Goal: Task Accomplishment & Management: Manage account settings

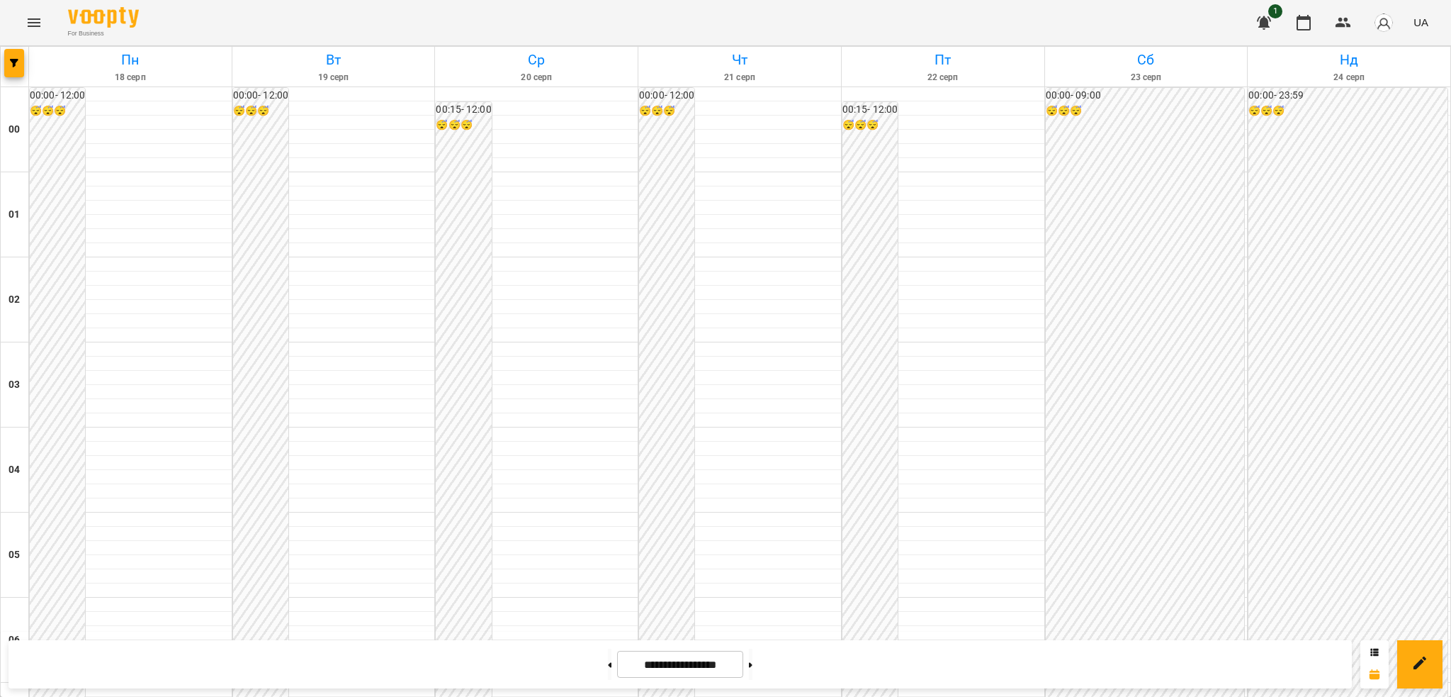
scroll to position [1288, 0]
click at [38, 21] on icon "Menu" at bounding box center [34, 22] width 17 height 17
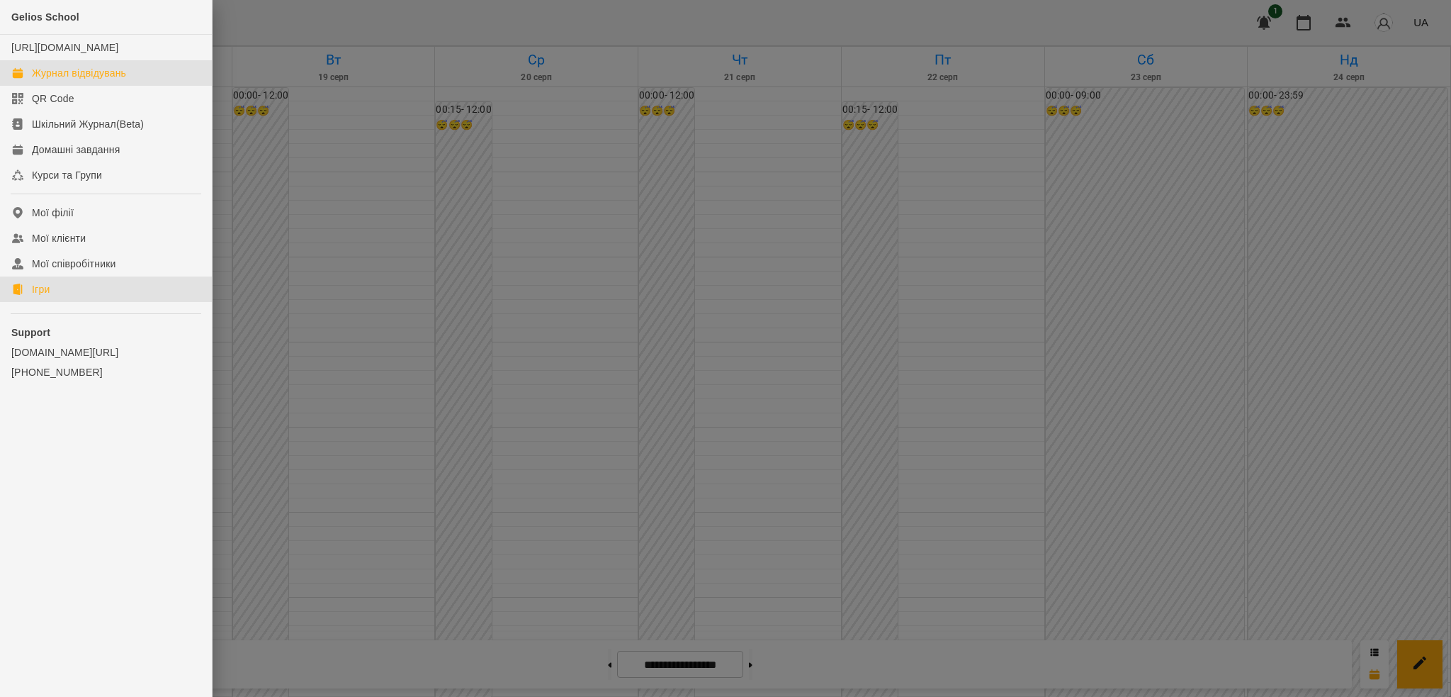
click at [39, 296] on div "Ігри" at bounding box center [41, 289] width 18 height 14
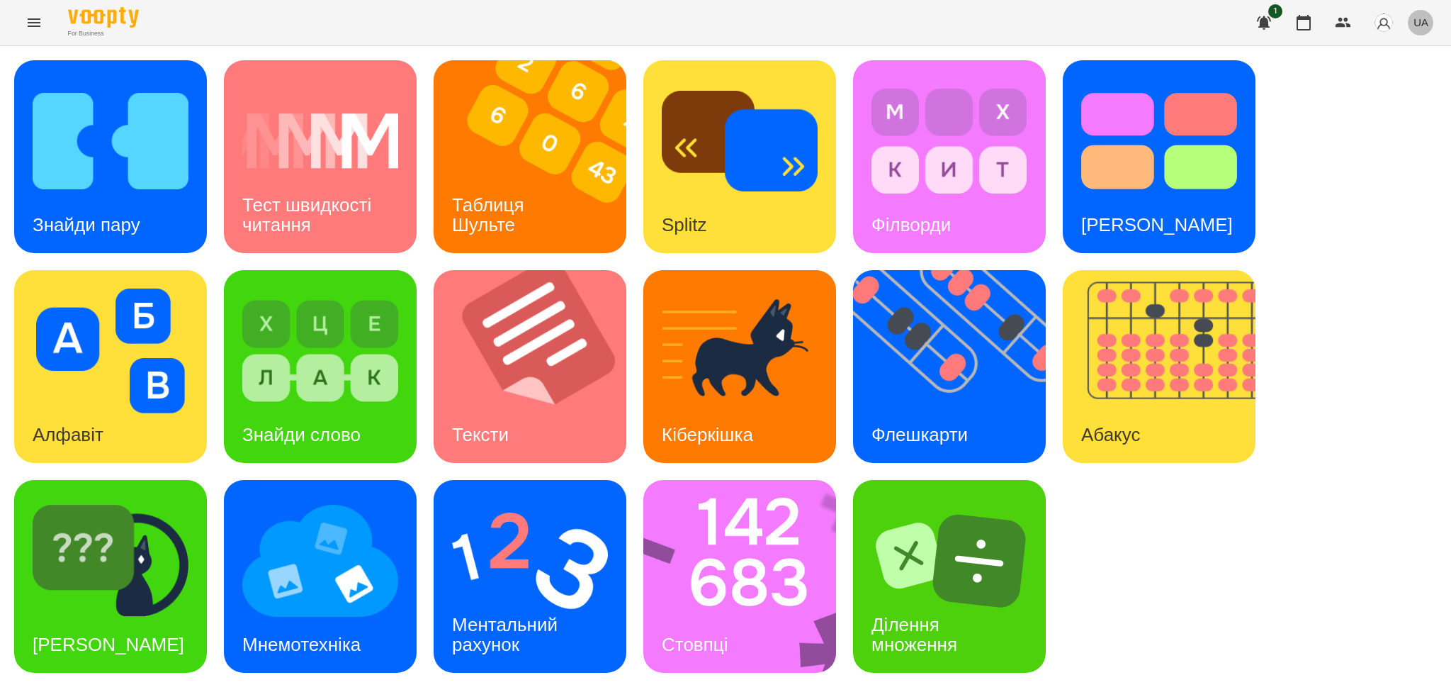
click at [1427, 22] on span "UA" at bounding box center [1421, 22] width 15 height 15
click at [1382, 103] on div "Русский" at bounding box center [1394, 106] width 72 height 26
click at [954, 397] on img at bounding box center [958, 366] width 210 height 193
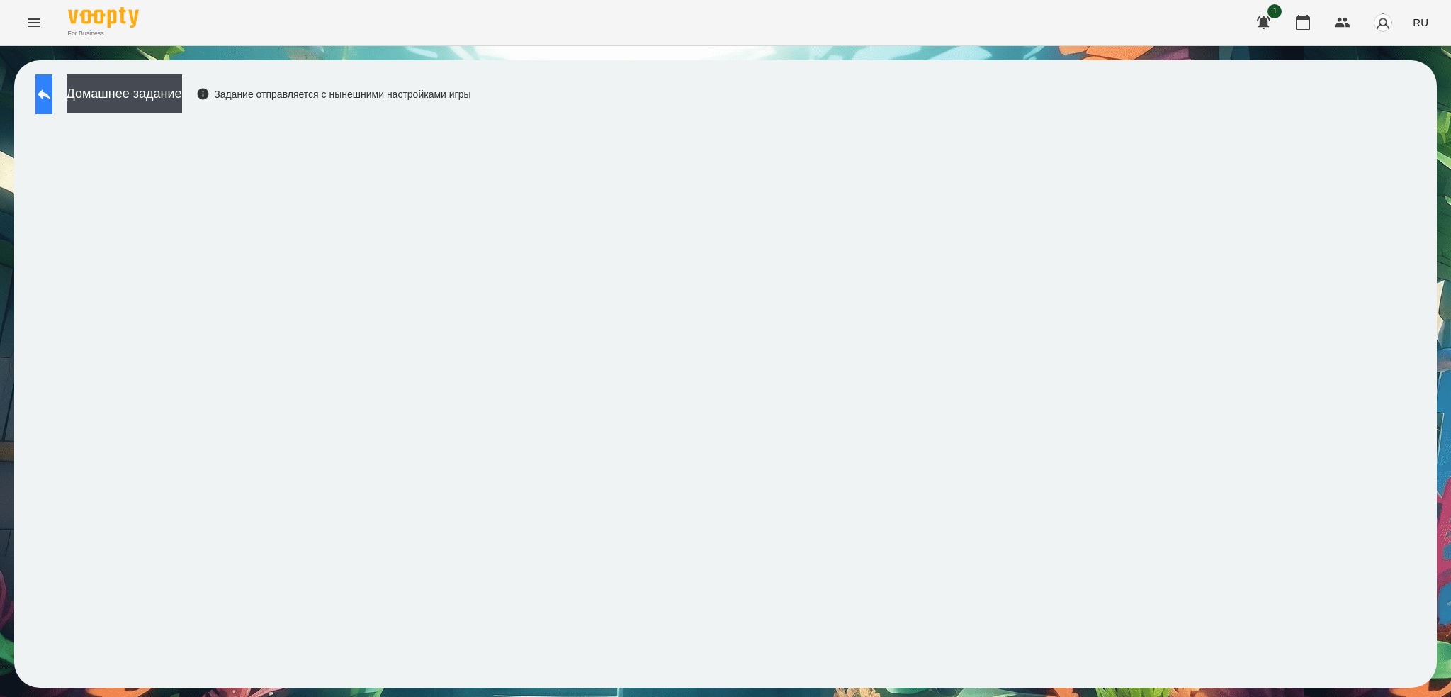
click at [52, 94] on button at bounding box center [43, 94] width 17 height 40
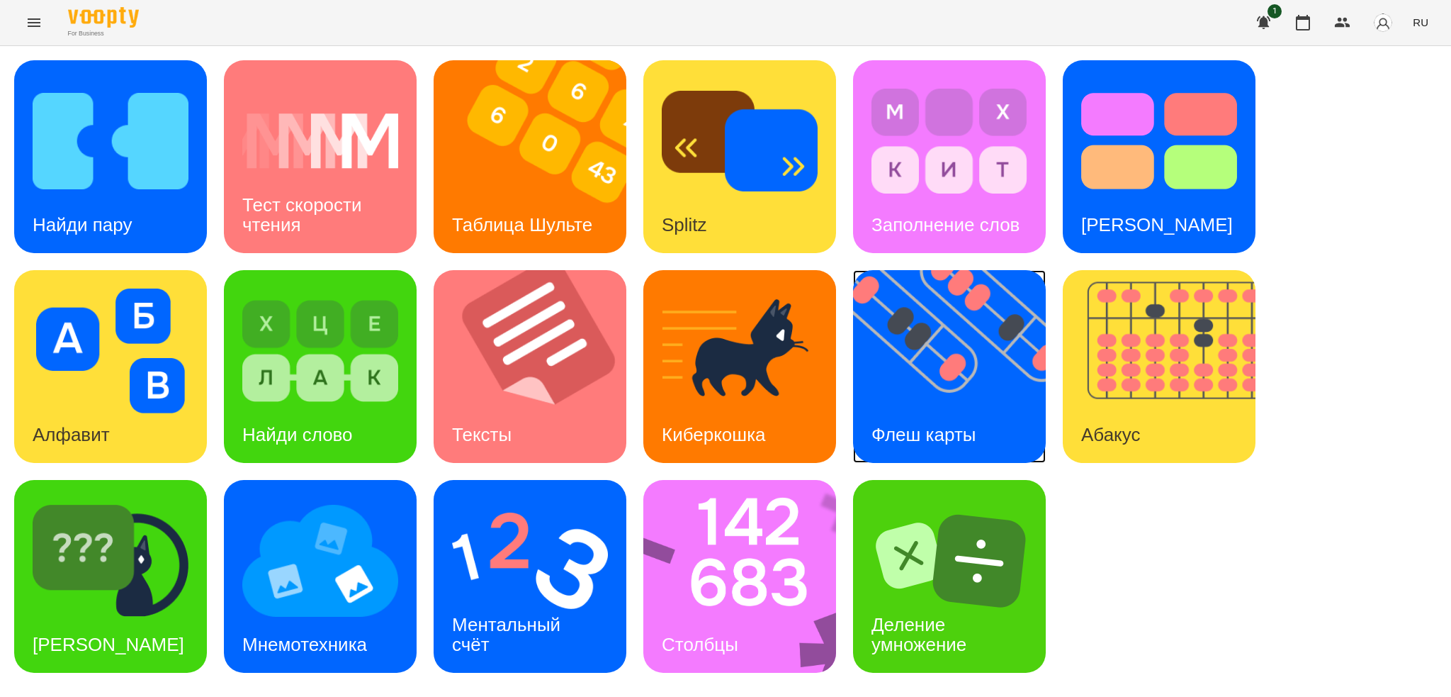
click at [1030, 419] on img at bounding box center [958, 366] width 210 height 193
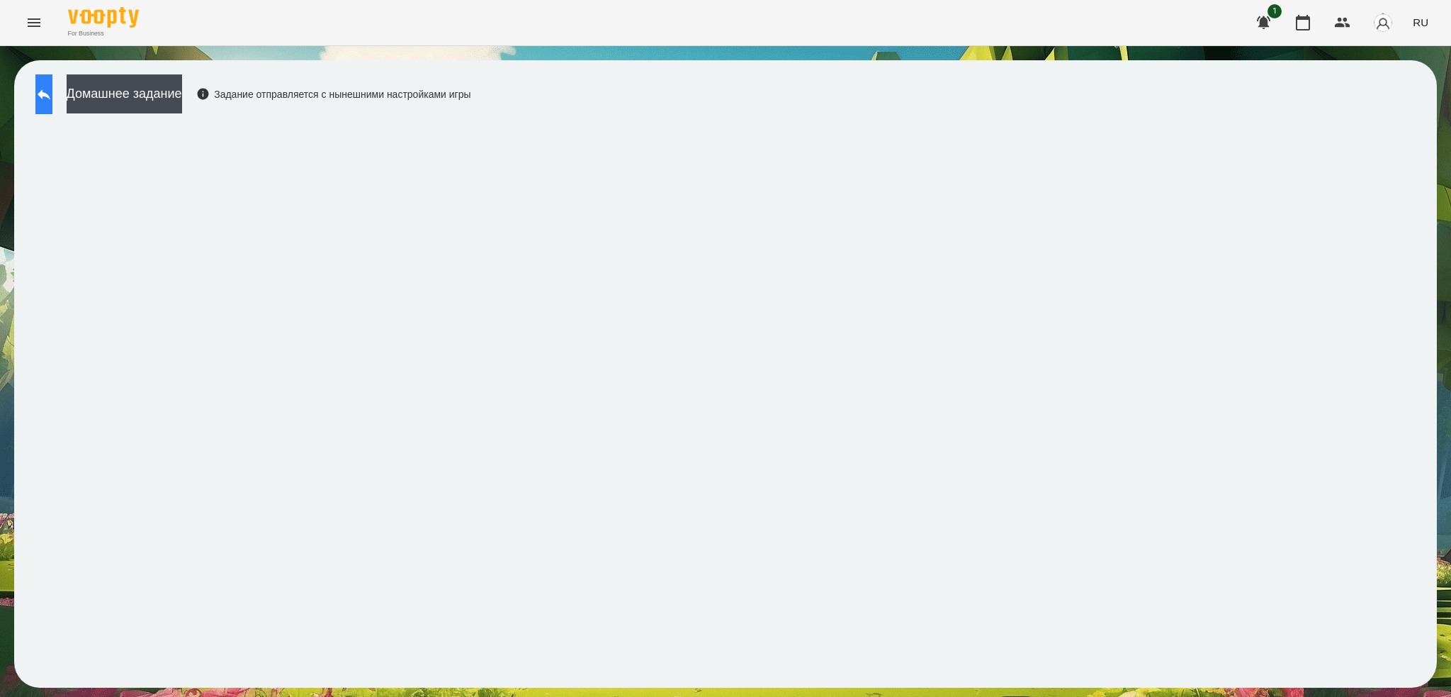
click at [52, 88] on icon at bounding box center [43, 94] width 17 height 17
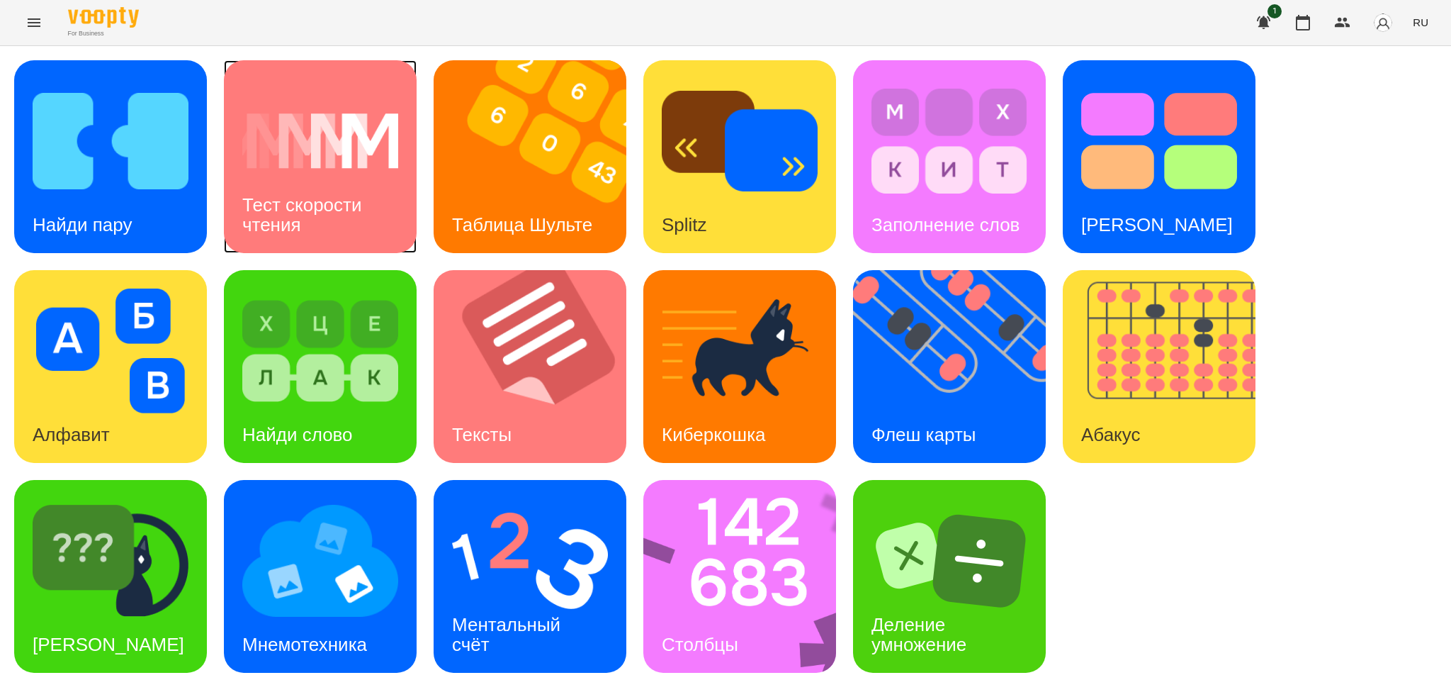
click at [338, 88] on img at bounding box center [320, 141] width 156 height 125
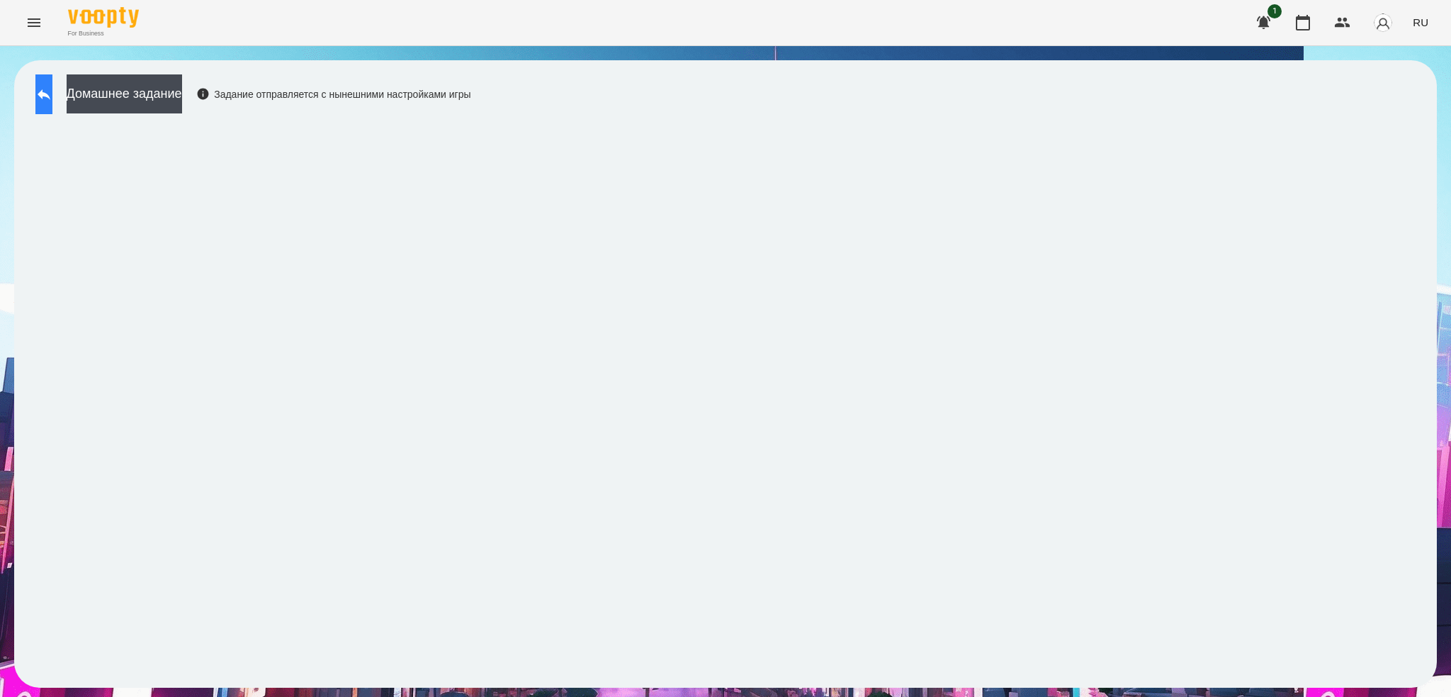
click at [52, 91] on icon at bounding box center [43, 94] width 17 height 17
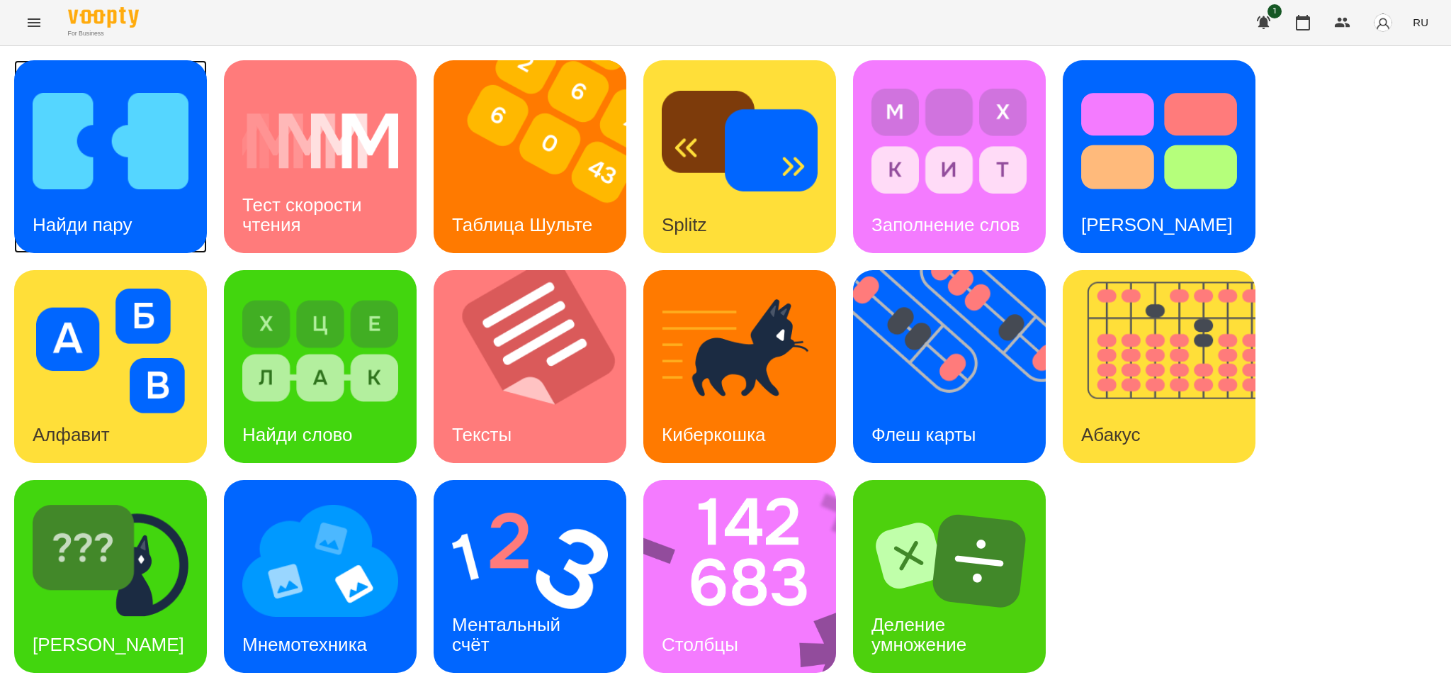
click at [136, 220] on div "Найди пару" at bounding box center [82, 225] width 136 height 56
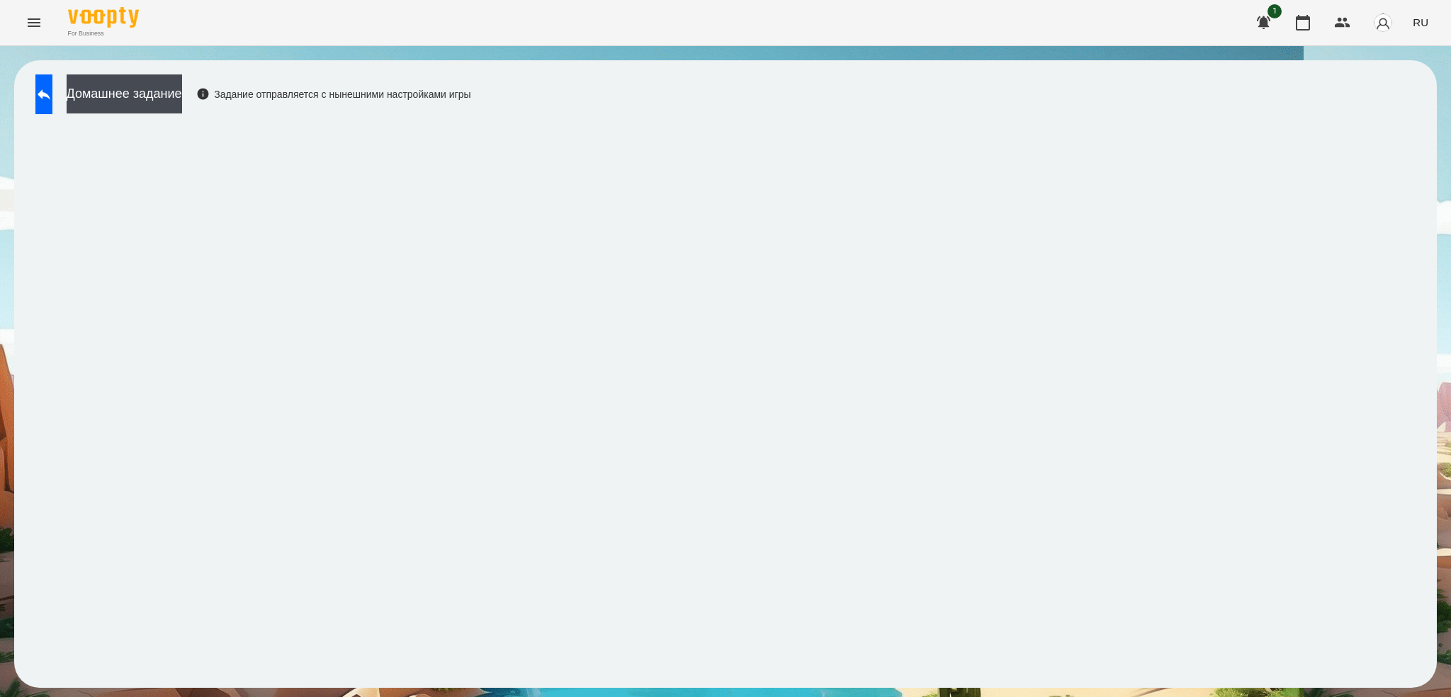
click at [40, 116] on div "Домашнее задание Задание отправляется с нынешними настройками игры" at bounding box center [249, 97] width 443 height 47
click at [52, 97] on icon at bounding box center [43, 94] width 17 height 17
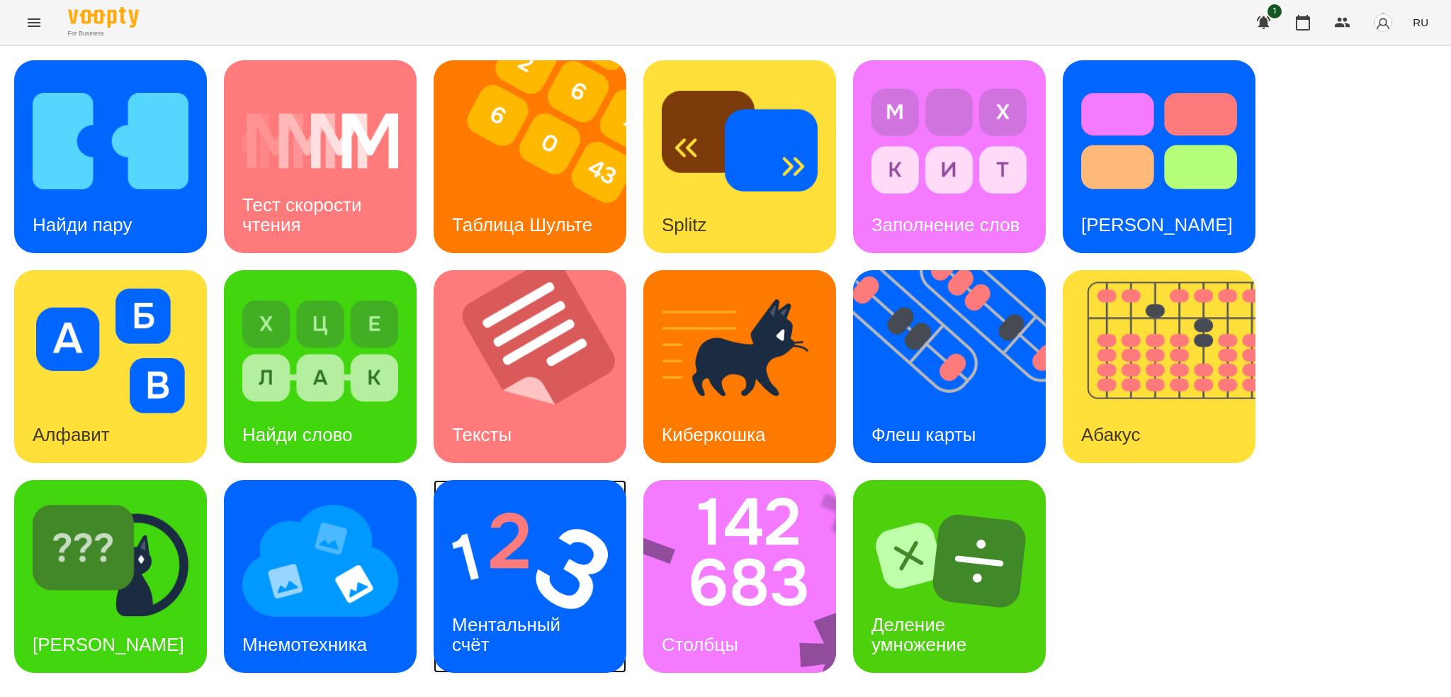
click at [551, 565] on img at bounding box center [530, 560] width 156 height 125
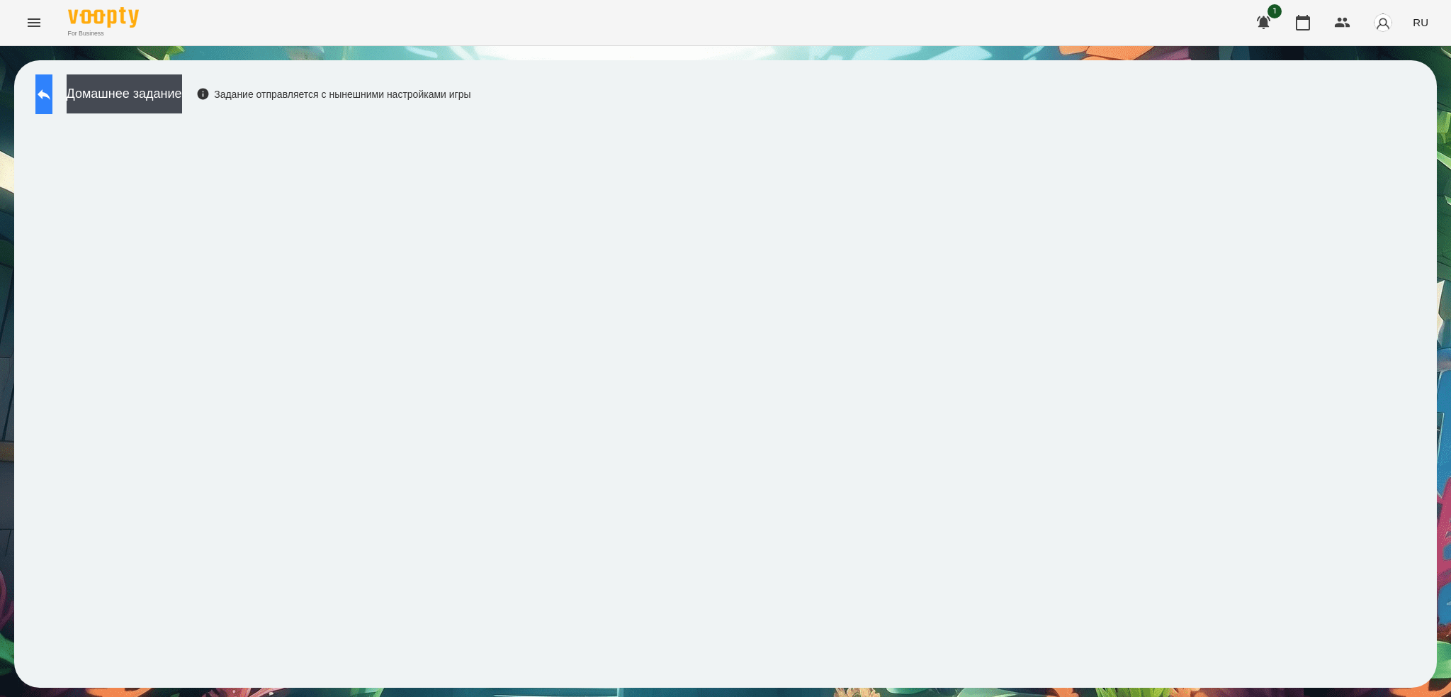
click at [50, 94] on icon at bounding box center [44, 94] width 13 height 11
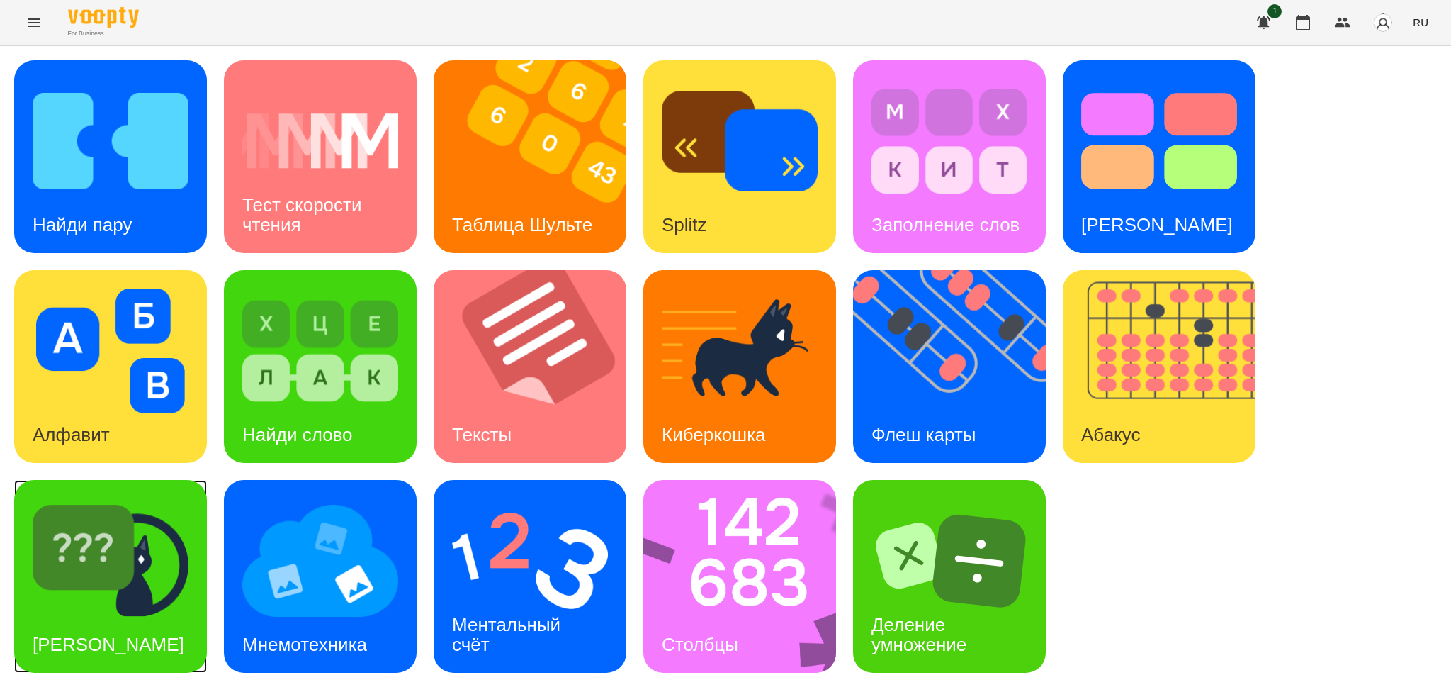
click at [145, 576] on img at bounding box center [111, 560] width 156 height 125
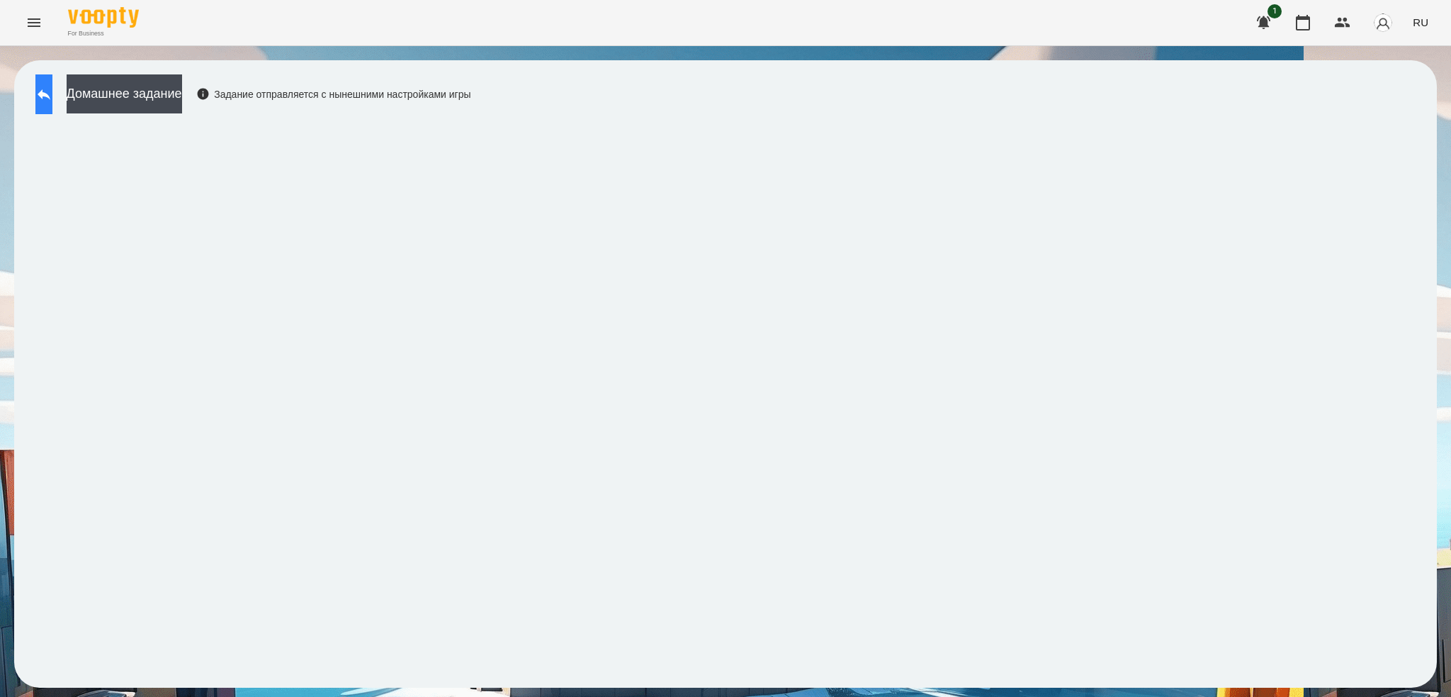
click at [52, 98] on icon at bounding box center [43, 94] width 17 height 17
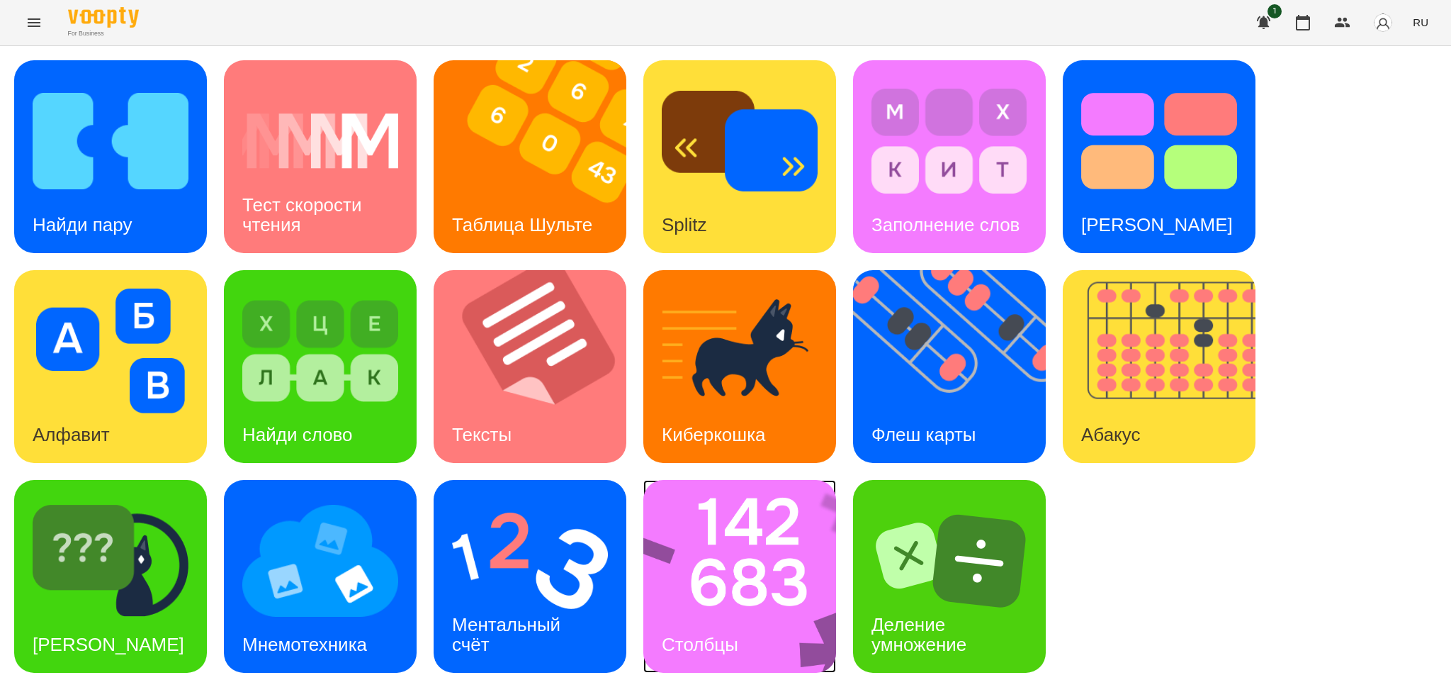
click at [697, 568] on img at bounding box center [748, 576] width 211 height 193
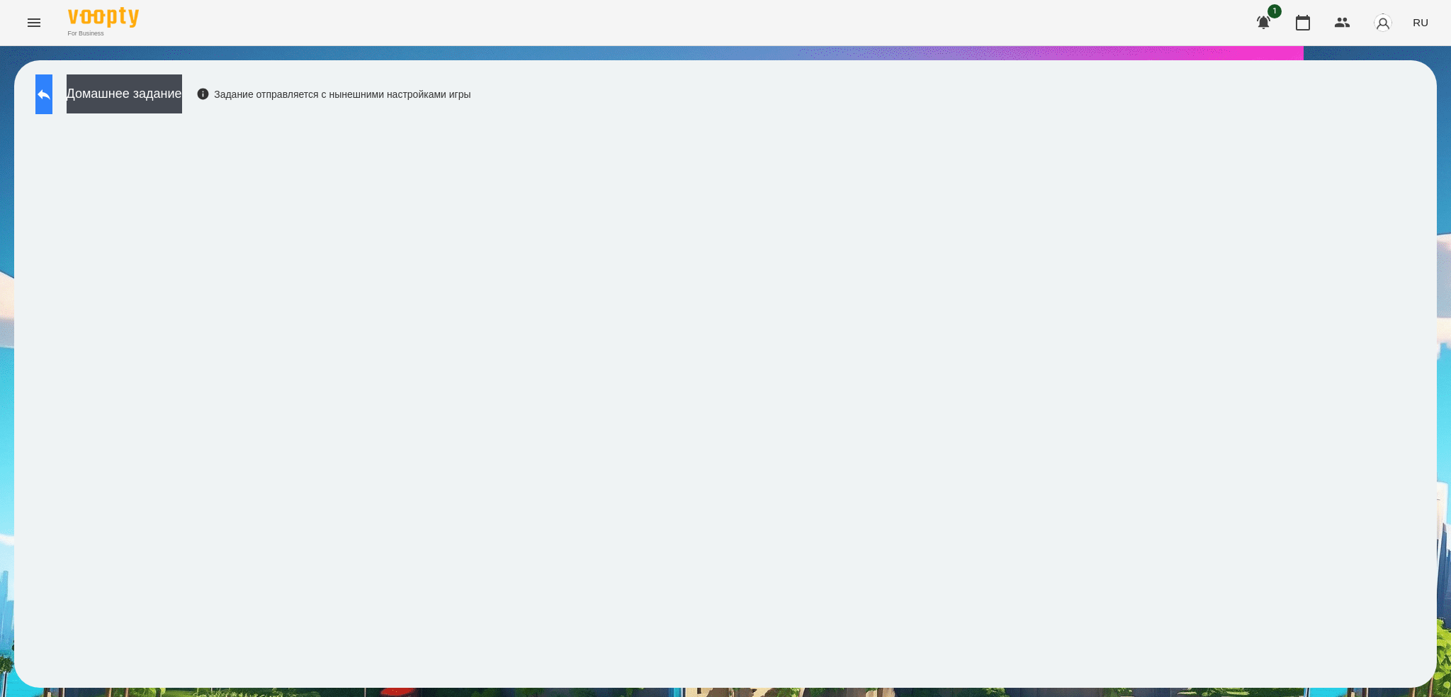
click at [52, 86] on icon at bounding box center [43, 94] width 17 height 17
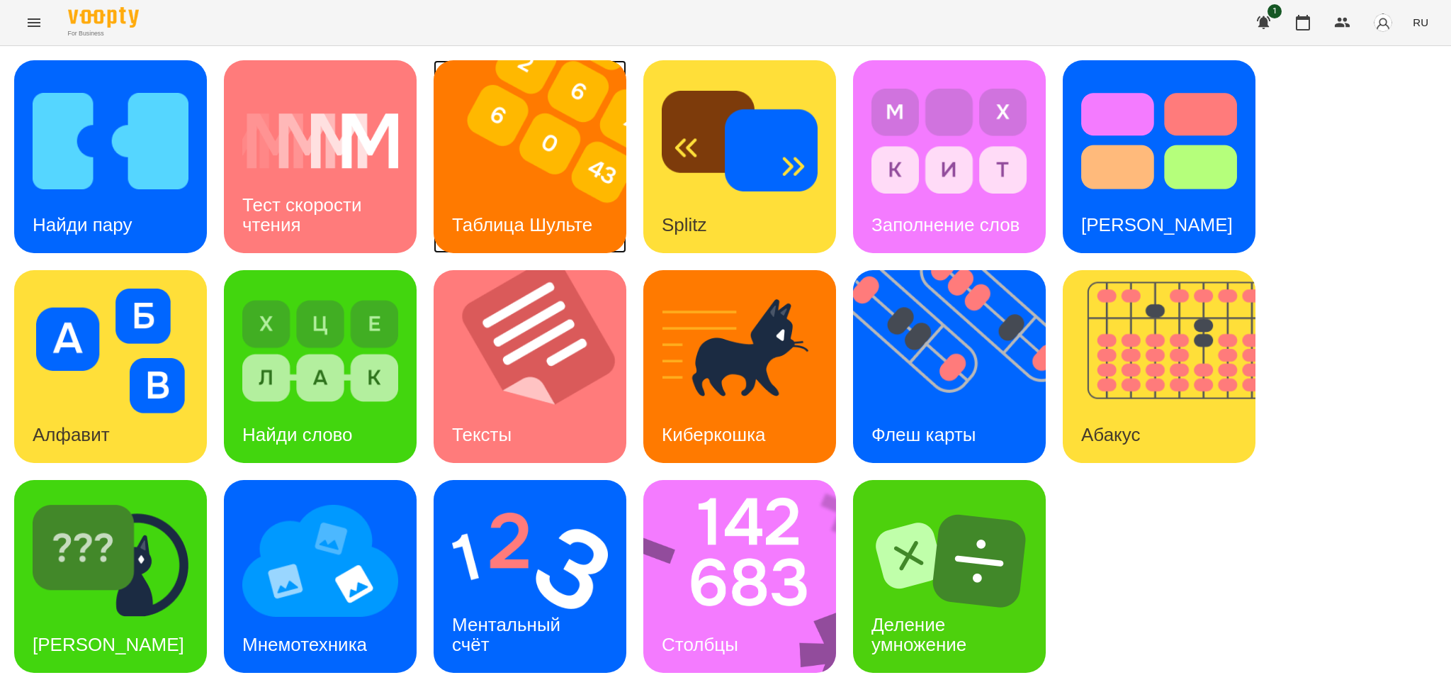
click at [503, 179] on img at bounding box center [539, 156] width 210 height 193
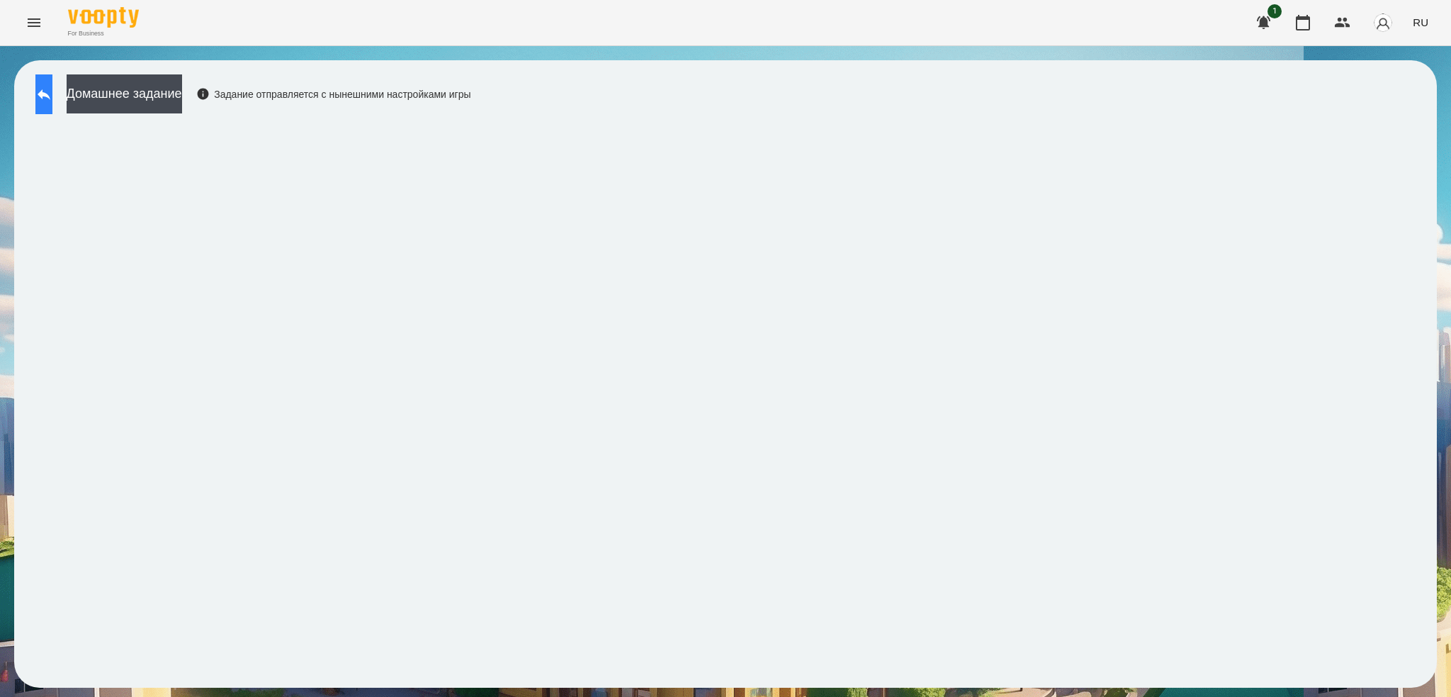
click at [52, 96] on icon at bounding box center [43, 94] width 17 height 17
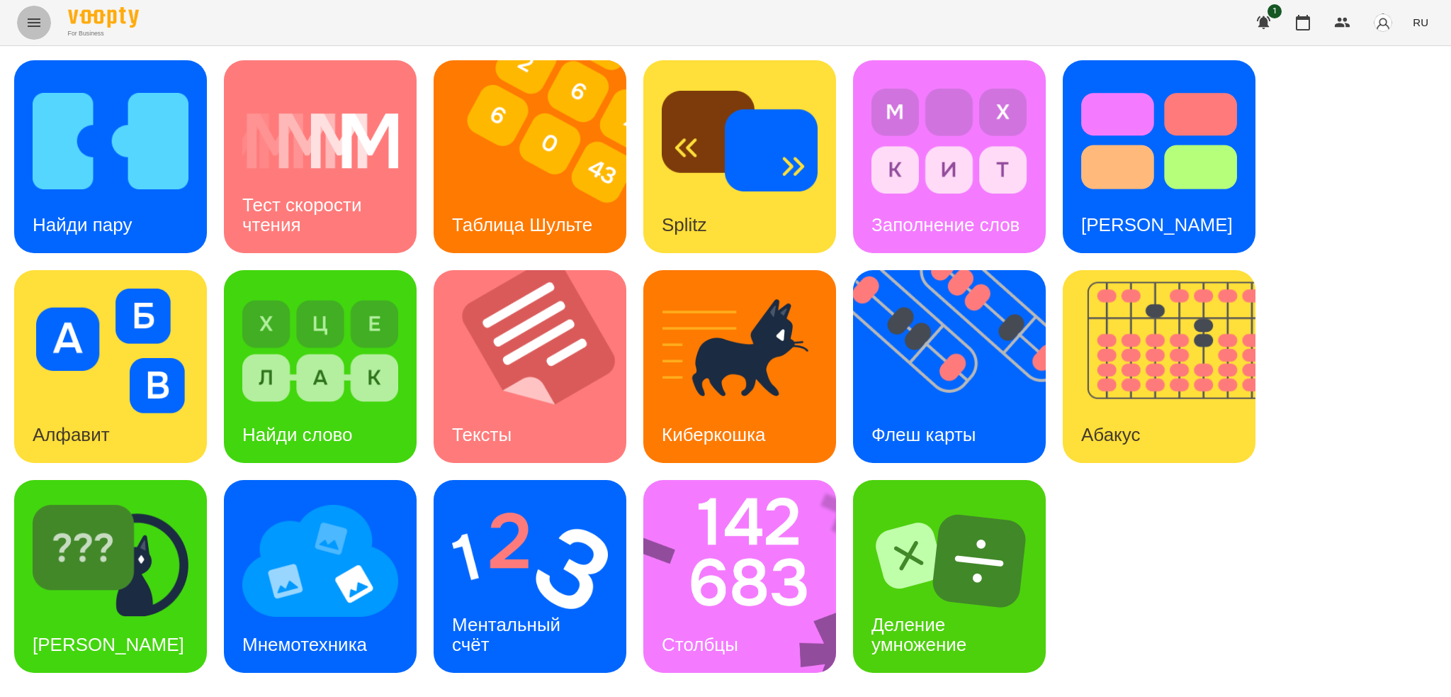
click at [38, 14] on icon "Menu" at bounding box center [34, 22] width 17 height 17
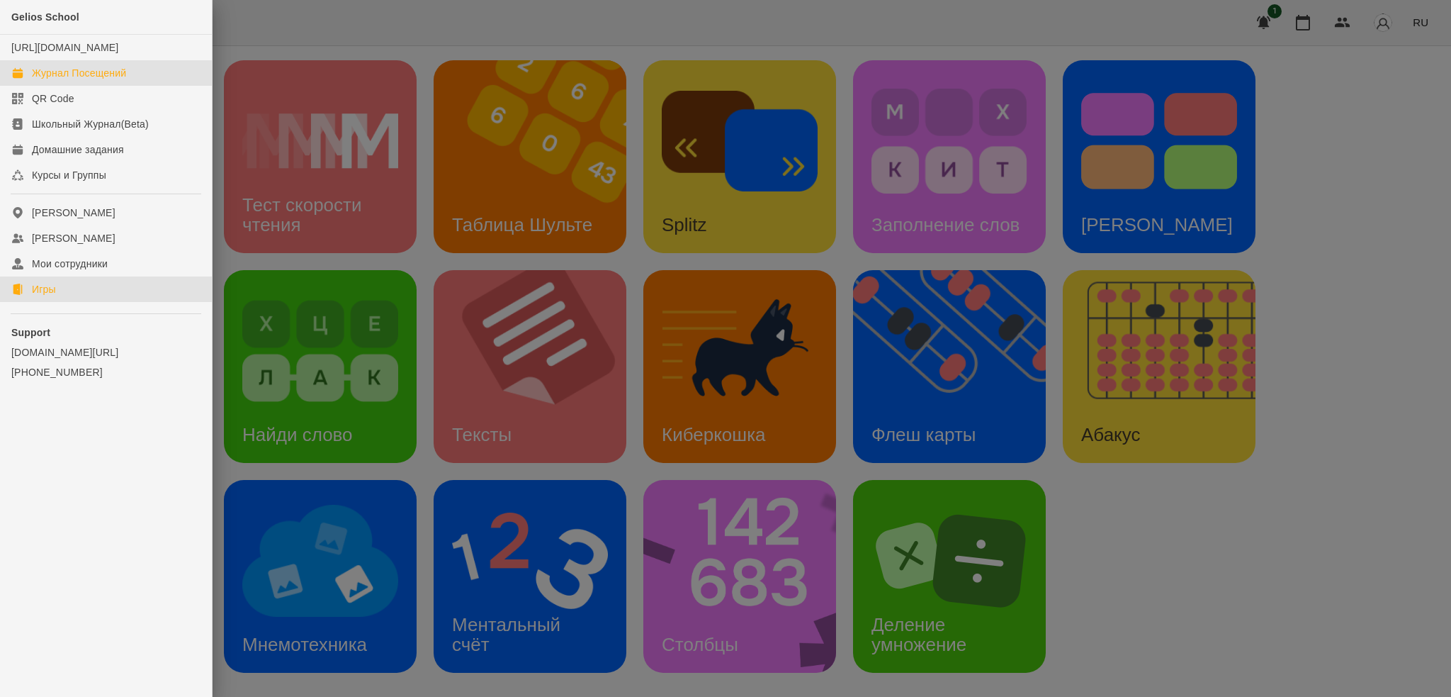
click at [92, 80] on div "Журнал Посещений" at bounding box center [79, 73] width 94 height 14
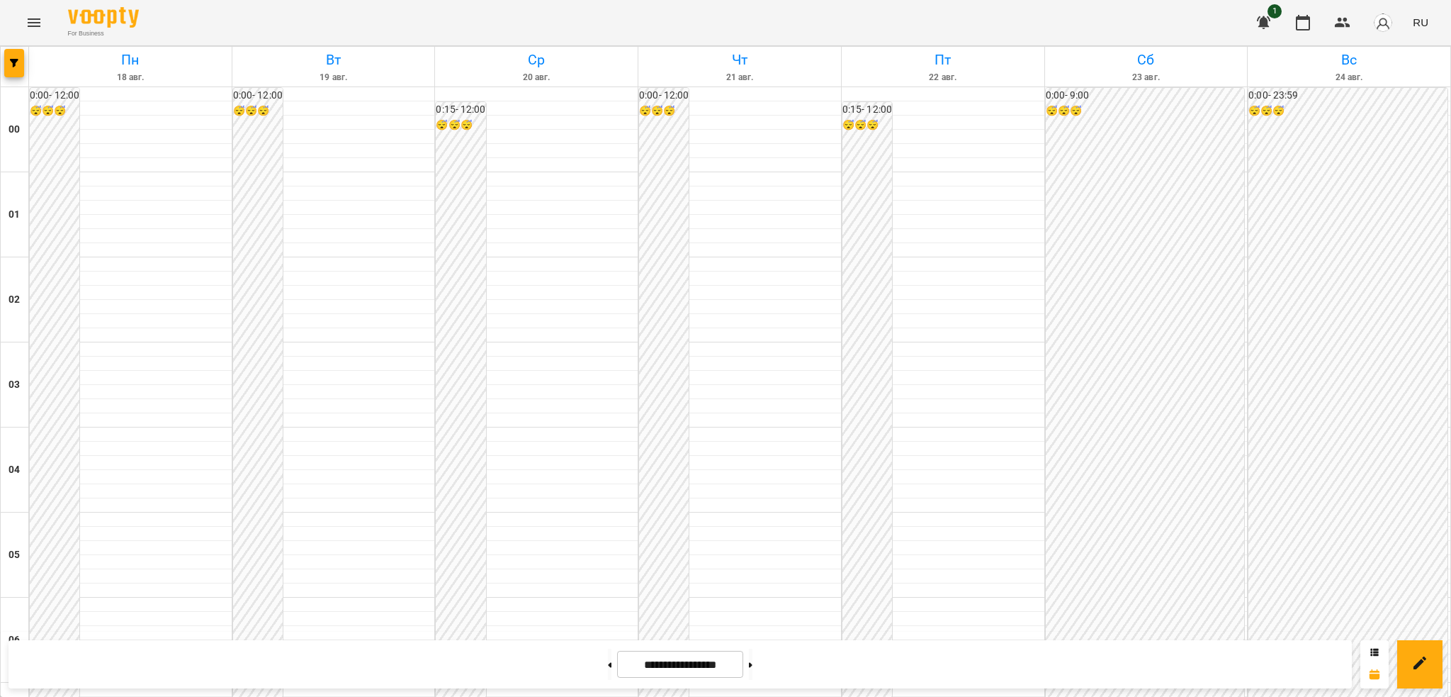
scroll to position [1341, 0]
click at [33, 14] on icon "Menu" at bounding box center [34, 22] width 17 height 17
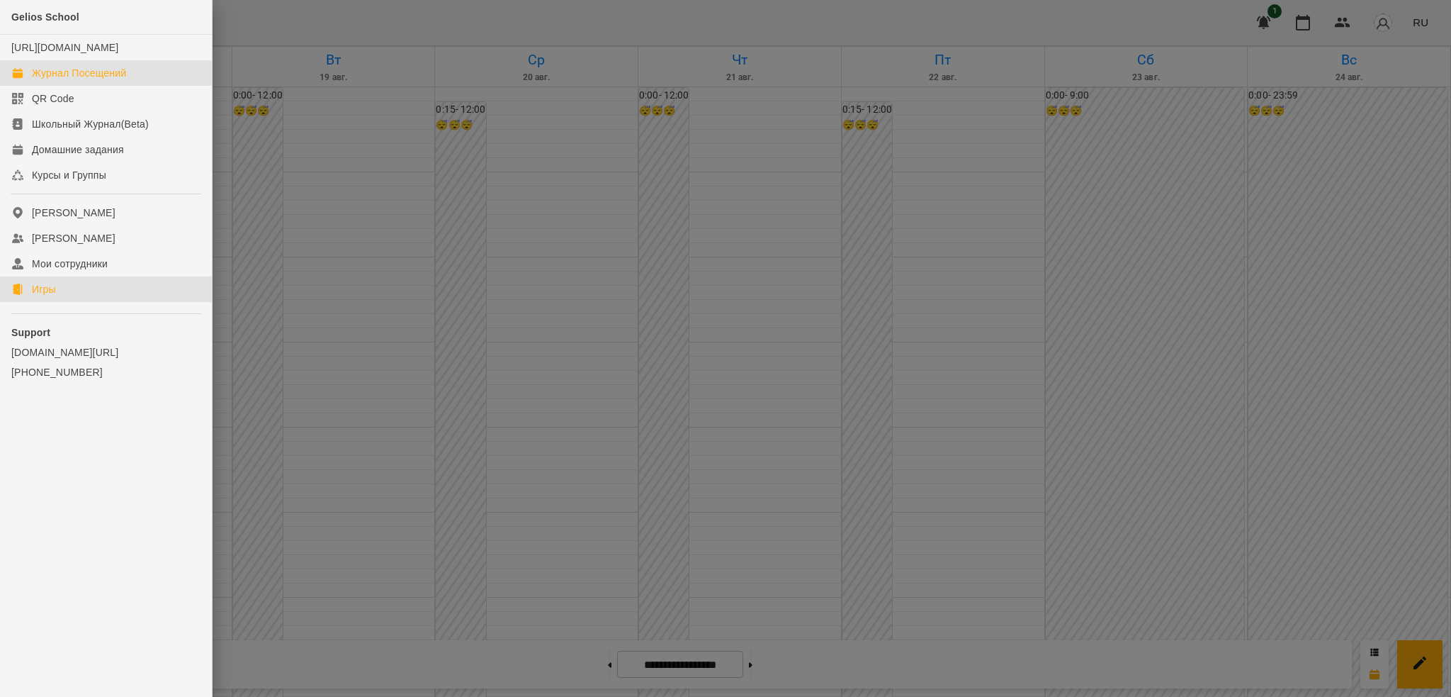
click at [38, 296] on div "Игры" at bounding box center [44, 289] width 24 height 14
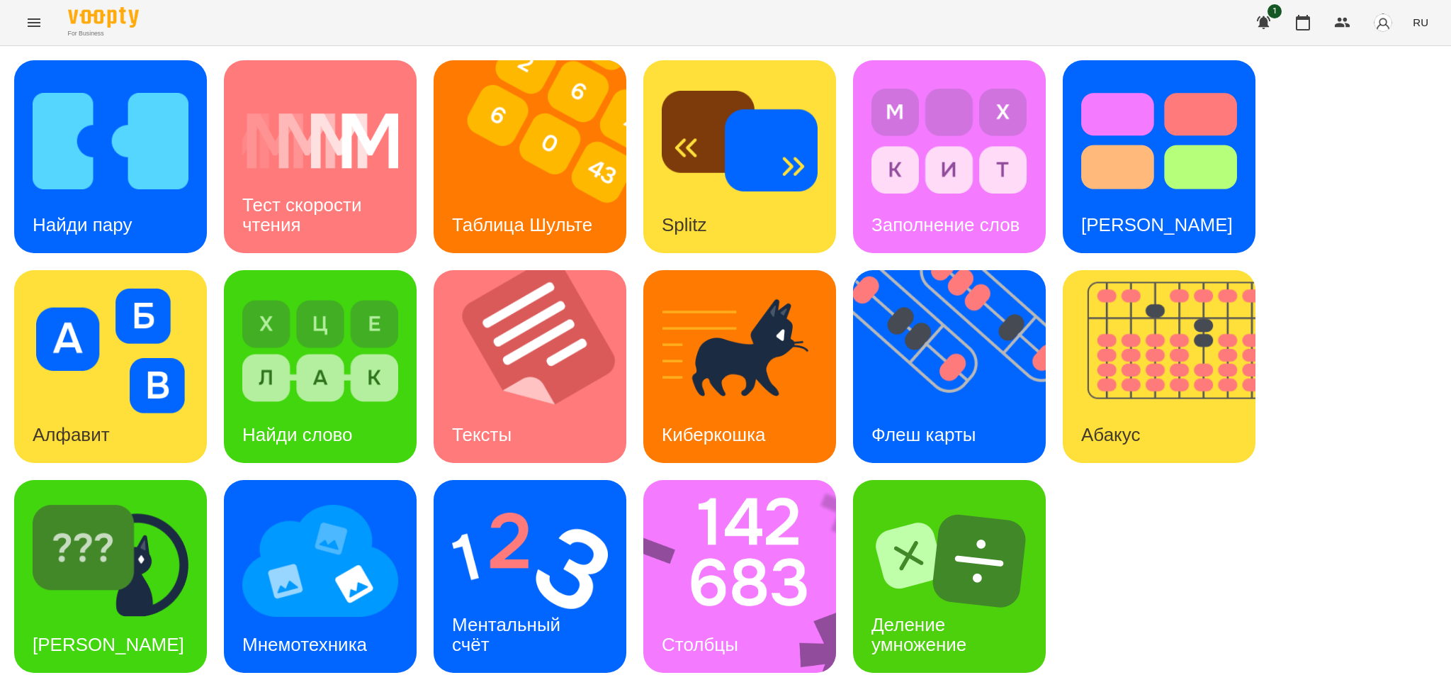
click at [30, 22] on icon "Menu" at bounding box center [34, 22] width 13 height 9
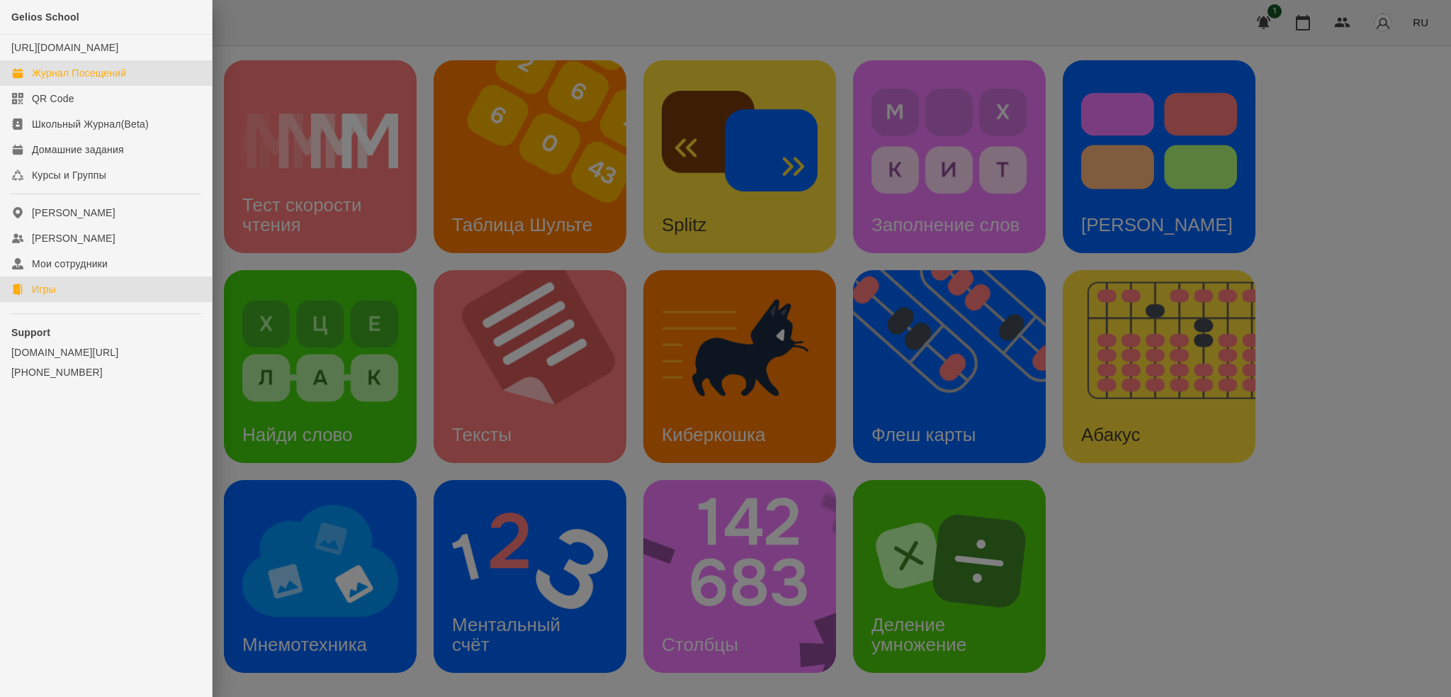
click at [93, 80] on div "Журнал Посещений" at bounding box center [79, 73] width 94 height 14
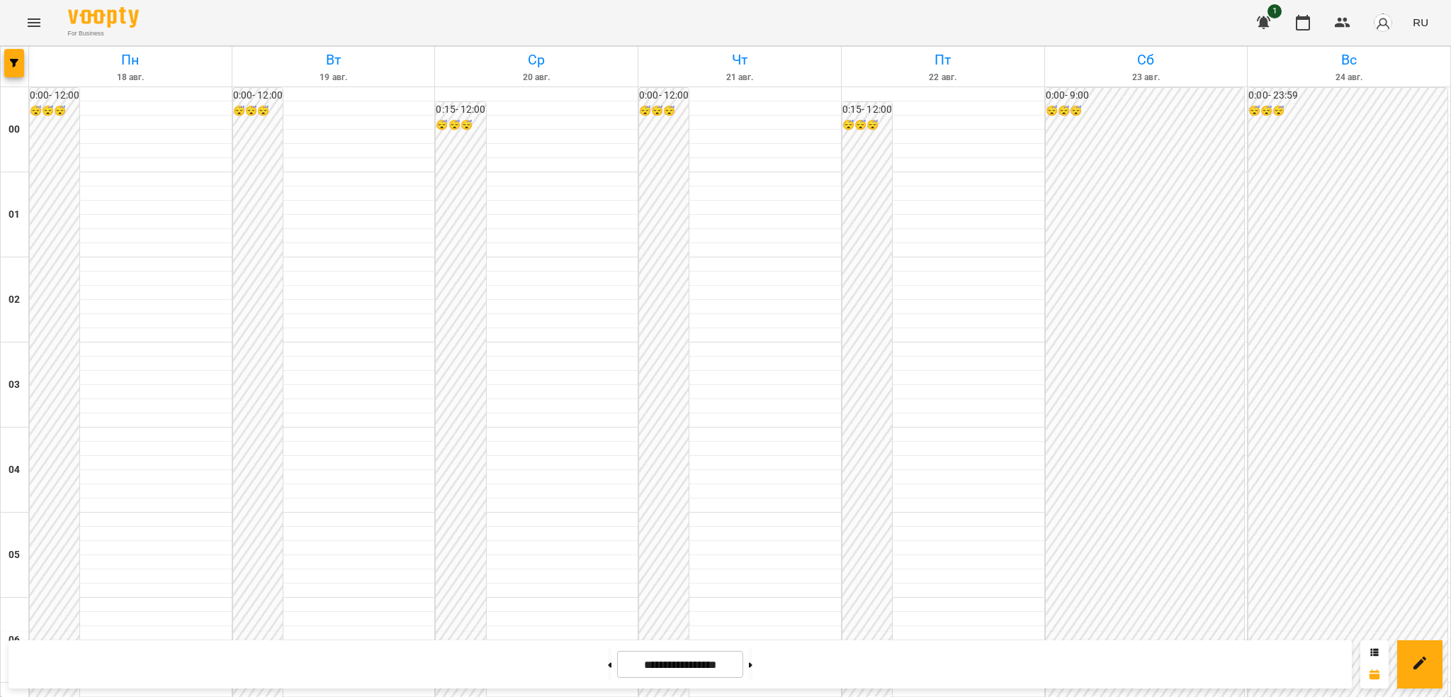
scroll to position [769, 0]
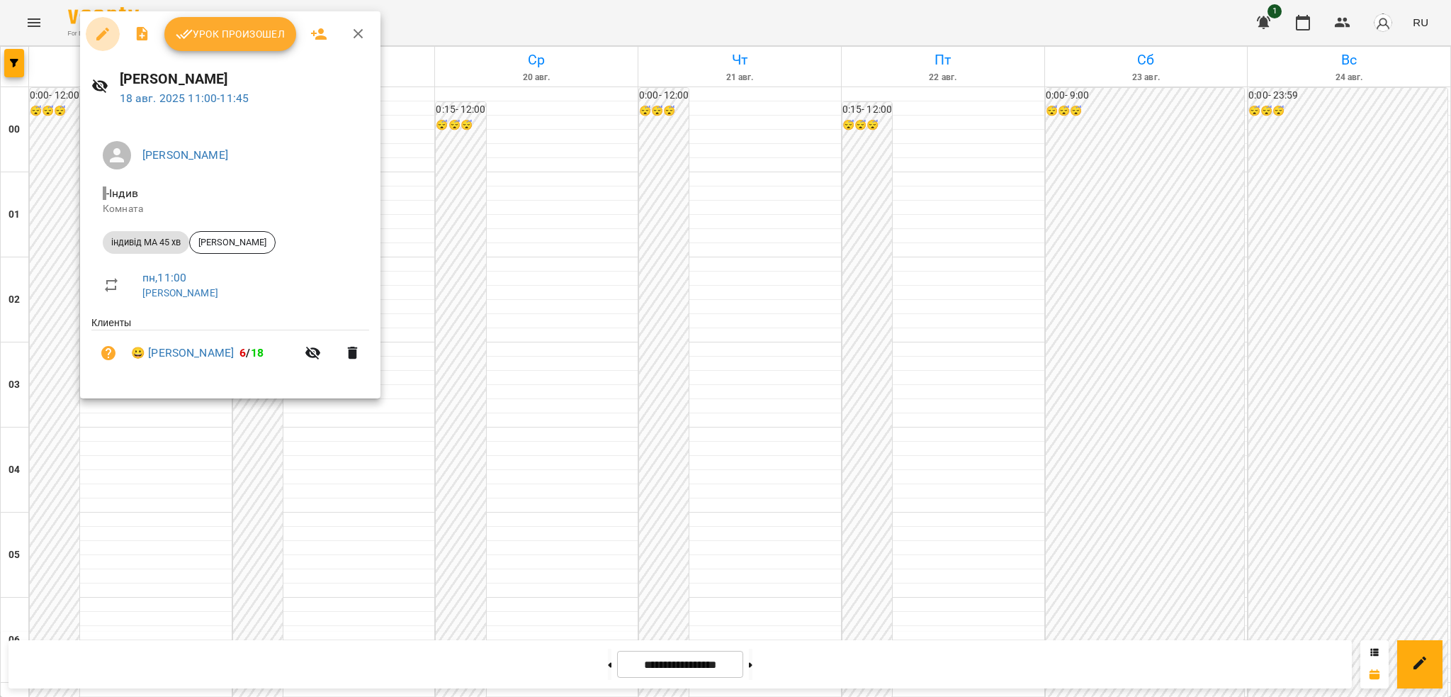
click at [111, 34] on button "button" at bounding box center [103, 34] width 34 height 34
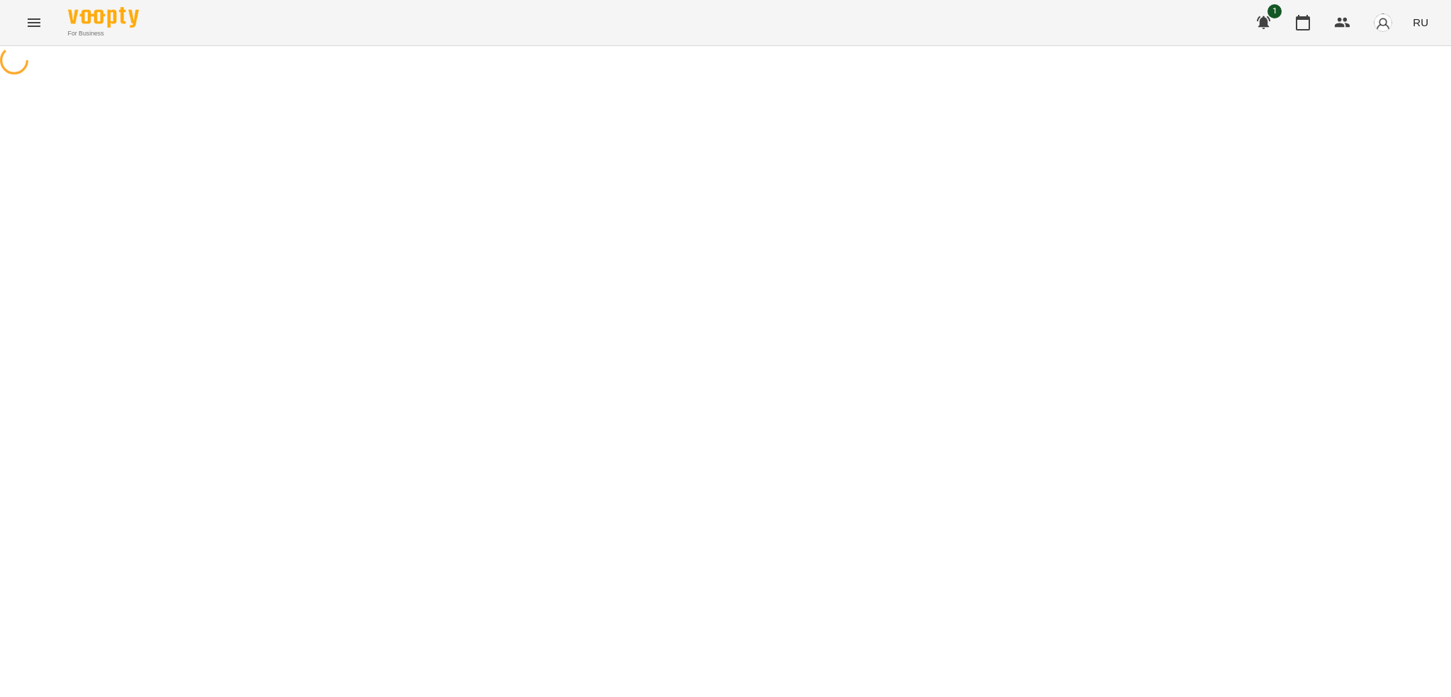
select select "**********"
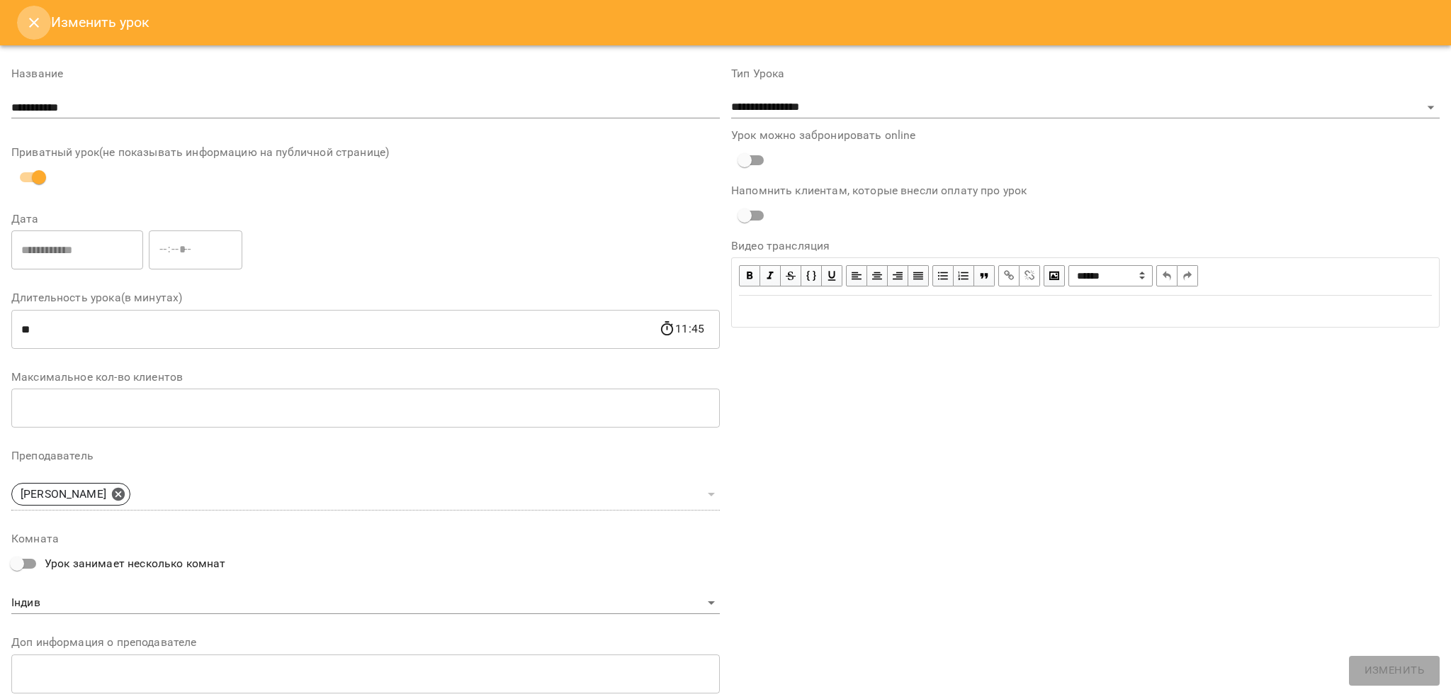
click at [43, 18] on button "Close" at bounding box center [34, 23] width 34 height 34
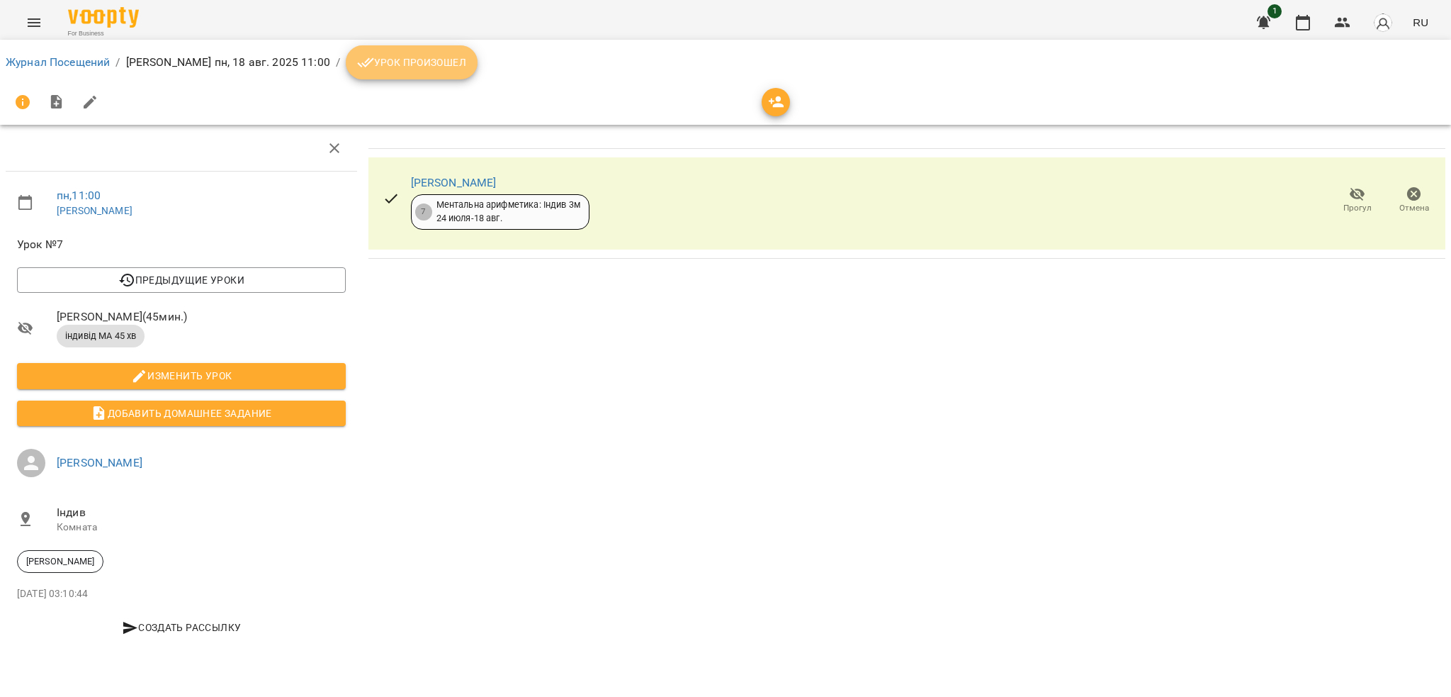
click at [377, 75] on button "Урок произошел" at bounding box center [412, 62] width 132 height 34
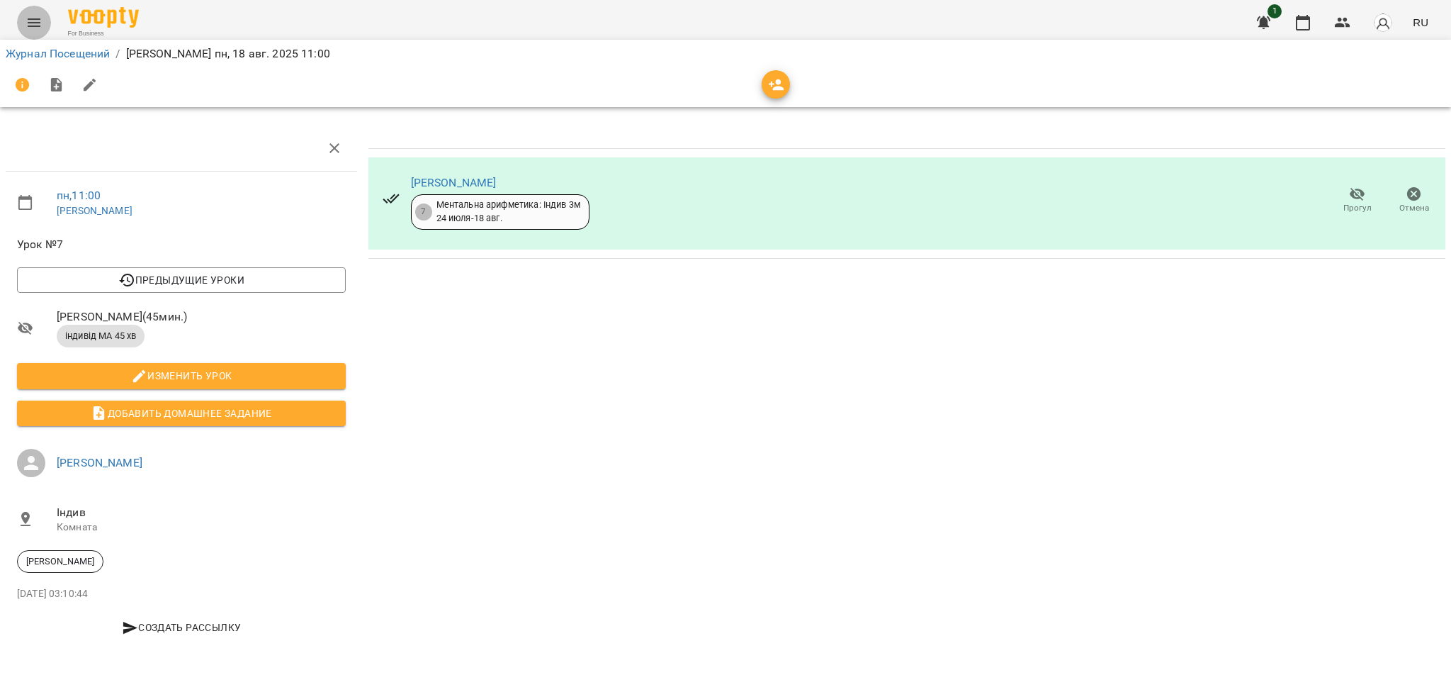
click at [30, 12] on button "Menu" at bounding box center [34, 23] width 34 height 34
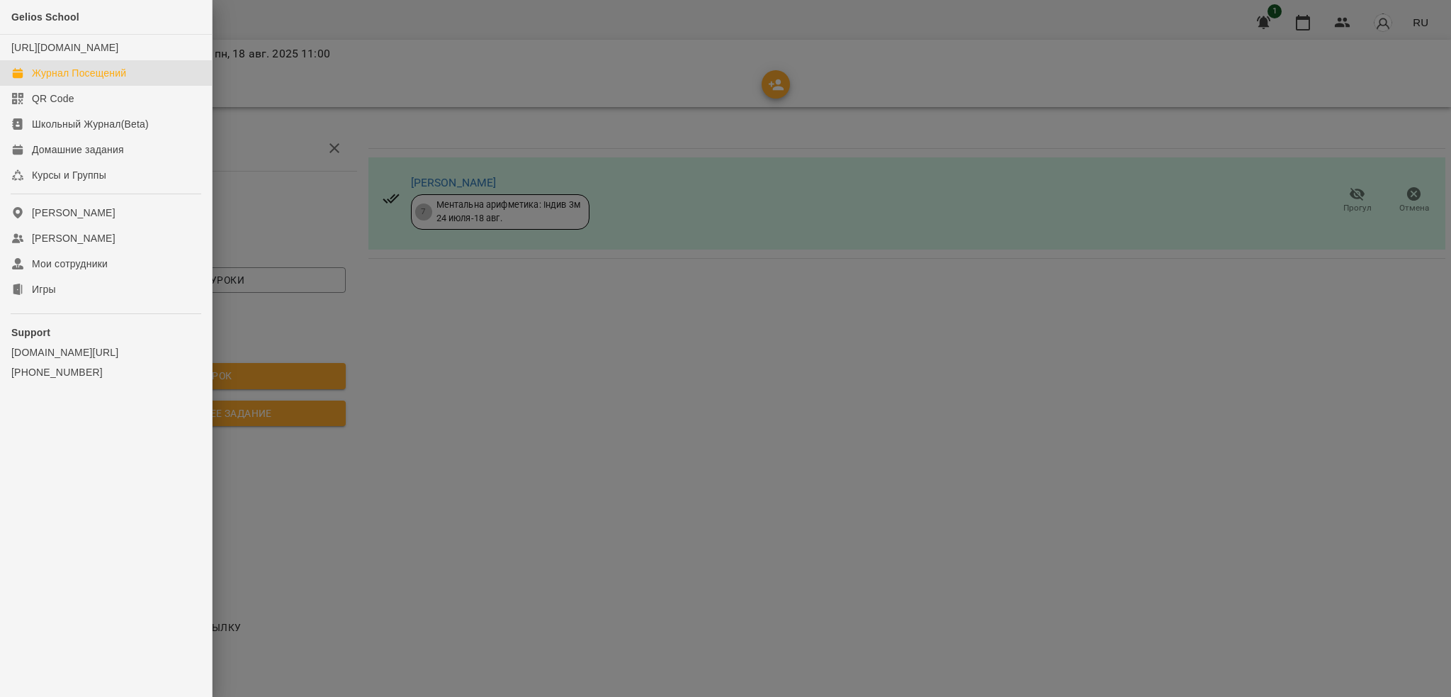
click at [103, 80] on div "Журнал Посещений" at bounding box center [79, 73] width 94 height 14
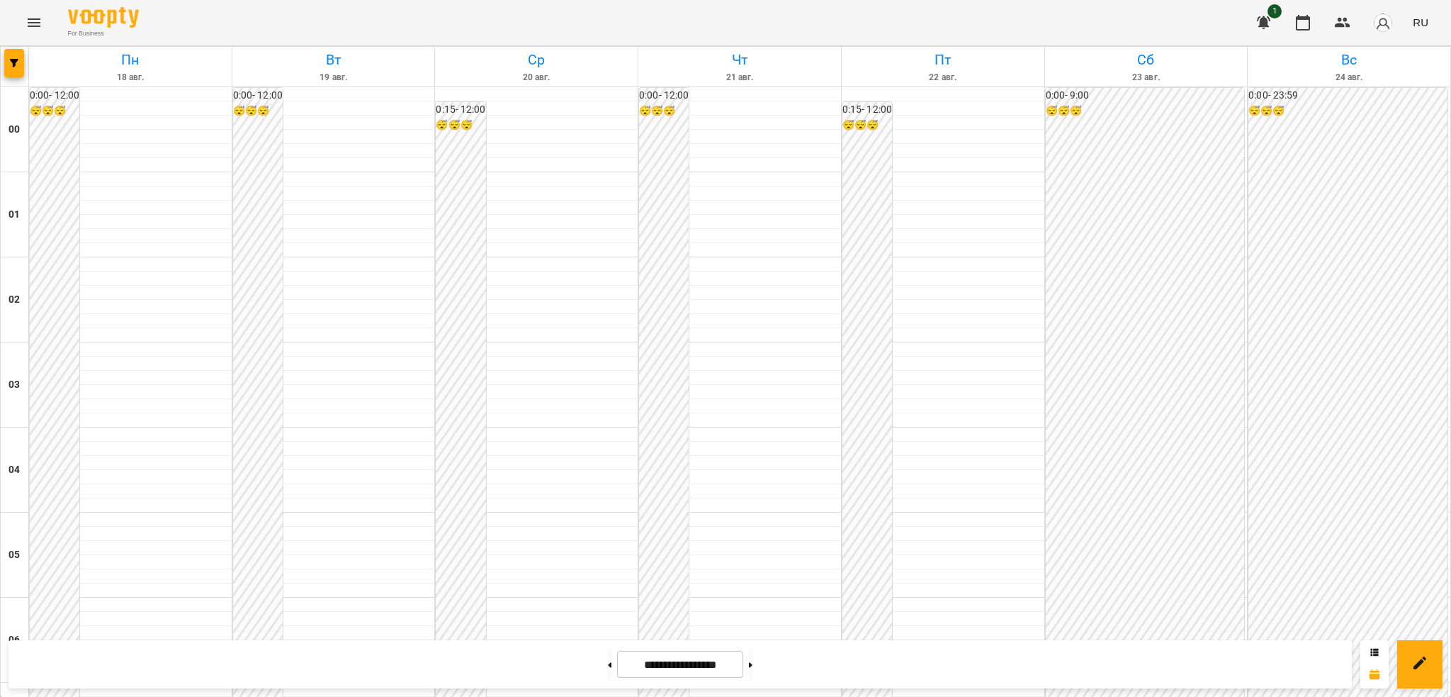
scroll to position [661, 0]
